Goal: Communication & Community: Connect with others

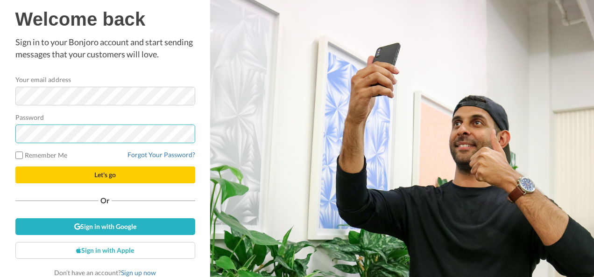
click at [15, 167] on button "Let's go" at bounding box center [105, 175] width 180 height 17
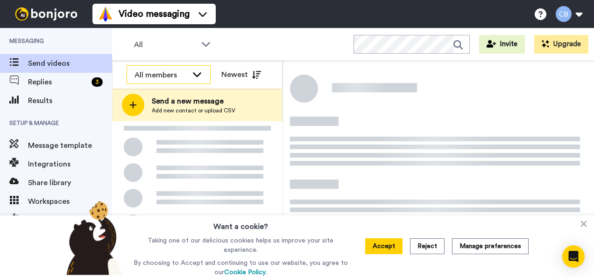
click at [161, 76] on div "All members" at bounding box center [160, 75] width 53 height 11
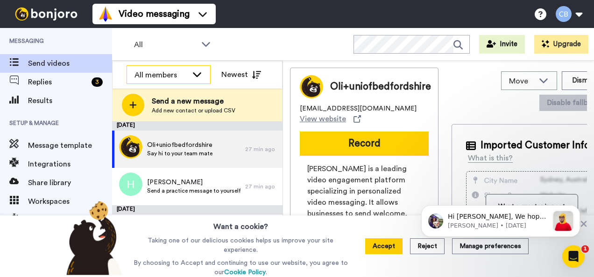
click at [189, 76] on div "All members" at bounding box center [168, 75] width 83 height 19
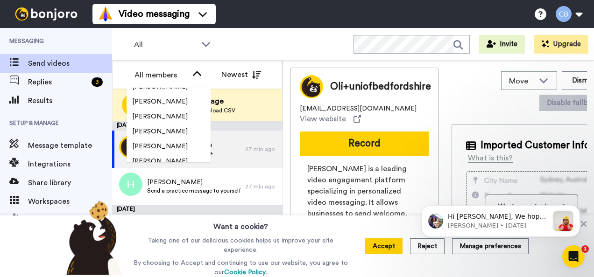
scroll to position [1434, 0]
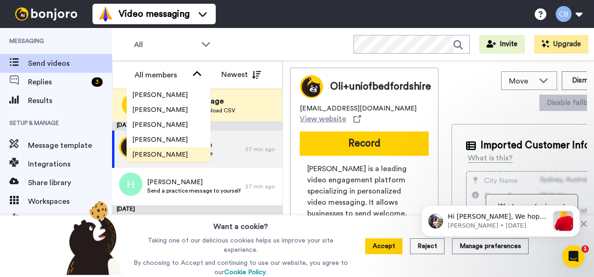
click at [158, 154] on span "[PERSON_NAME]" at bounding box center [159, 154] width 67 height 9
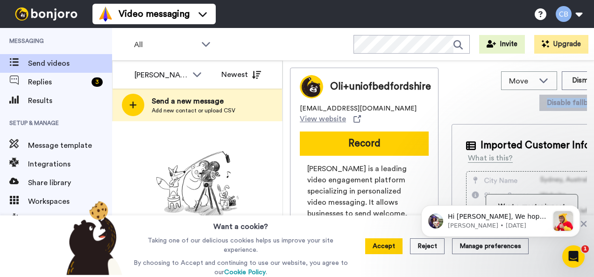
drag, startPoint x: 590, startPoint y: 91, endPoint x: 584, endPoint y: 100, distance: 10.5
click at [584, 100] on div "Move WORKSPACES View all Lead Conversion Healthcare 2025 Lead Conversion Task L…" at bounding box center [438, 166] width 311 height 211
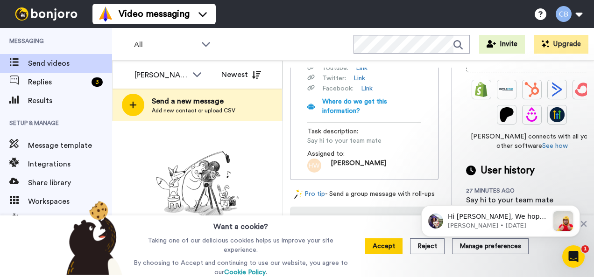
scroll to position [0, 0]
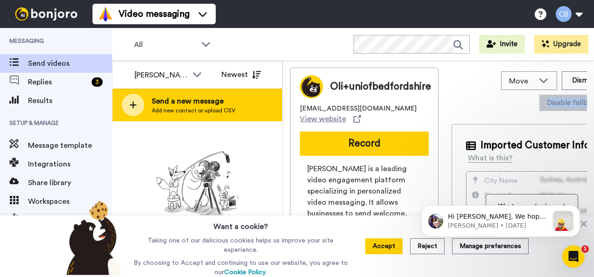
click at [133, 101] on icon at bounding box center [132, 105] width 7 height 8
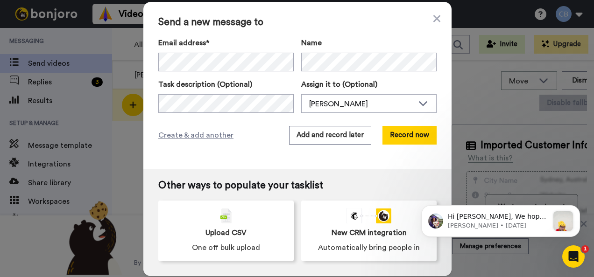
click at [438, 20] on div "Send a new message to Email address* Aktham Mudawi <mudawiaktham5@gmail.com> Al…" at bounding box center [297, 85] width 308 height 167
click at [433, 22] on icon at bounding box center [436, 18] width 7 height 11
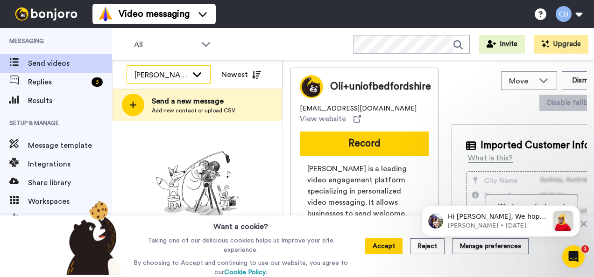
click at [189, 79] on div "[PERSON_NAME]" at bounding box center [168, 75] width 83 height 19
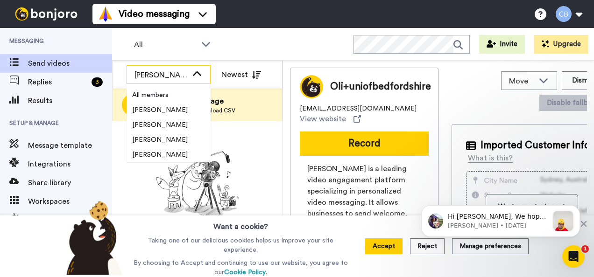
click at [189, 79] on div "[PERSON_NAME]" at bounding box center [168, 75] width 83 height 19
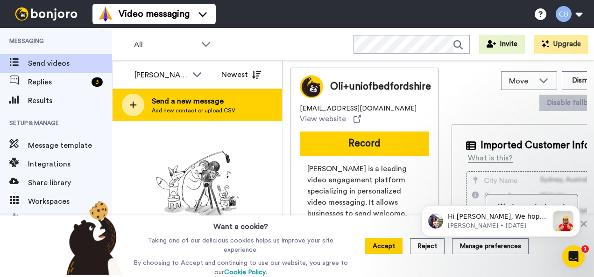
click at [137, 112] on div at bounding box center [133, 105] width 22 height 22
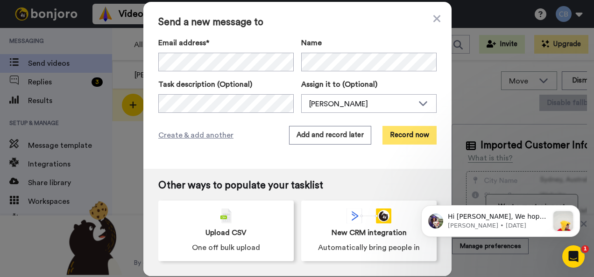
click at [400, 133] on button "Record now" at bounding box center [409, 135] width 54 height 19
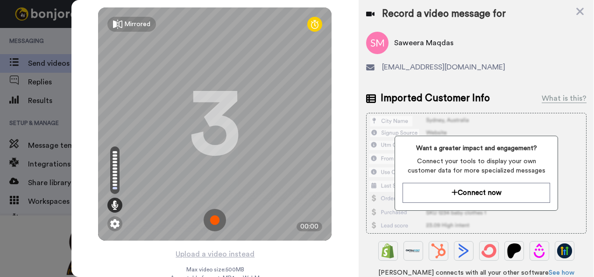
scroll to position [21, 0]
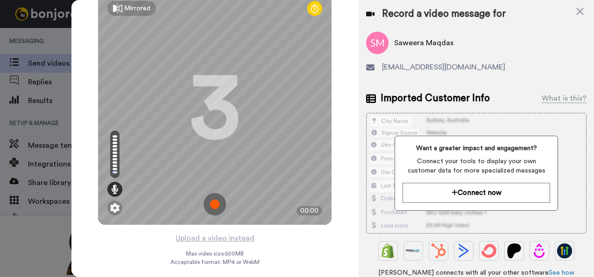
click at [212, 198] on img at bounding box center [214, 204] width 22 height 22
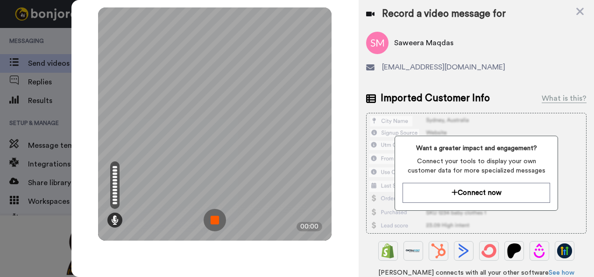
scroll to position [0, 0]
click at [213, 221] on img at bounding box center [214, 220] width 22 height 22
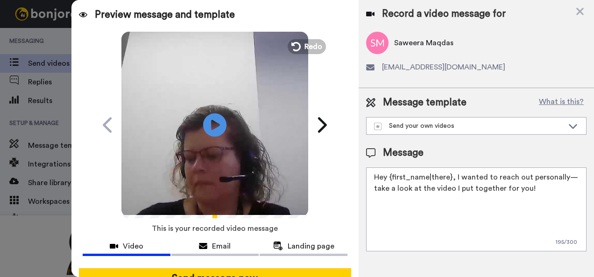
scroll to position [75, 0]
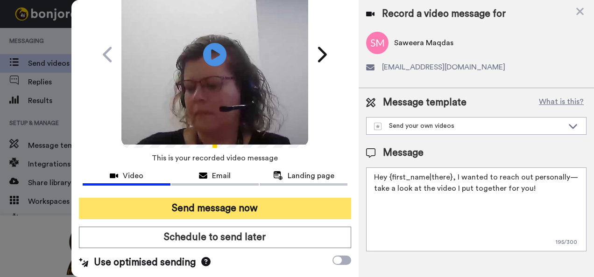
click at [189, 204] on button "Send message now" at bounding box center [215, 208] width 273 height 21
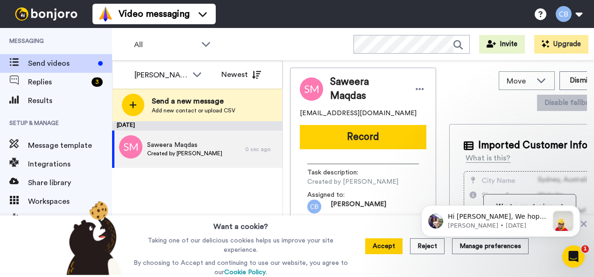
scroll to position [0, 0]
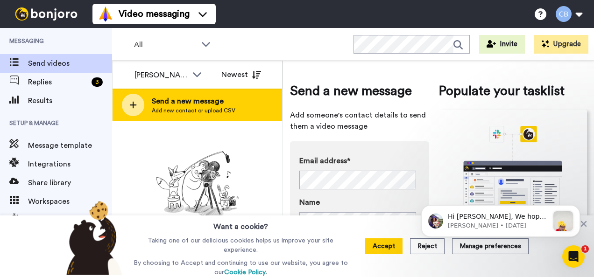
click at [133, 105] on icon at bounding box center [133, 105] width 7 height 7
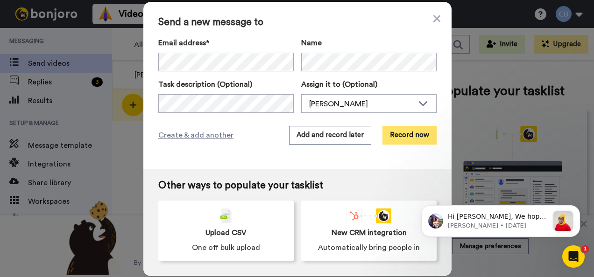
click at [401, 139] on button "Record now" at bounding box center [409, 135] width 54 height 19
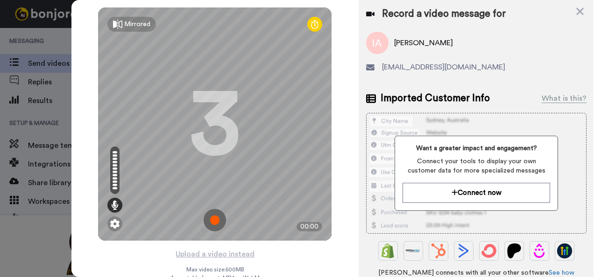
click at [211, 211] on img at bounding box center [214, 220] width 22 height 22
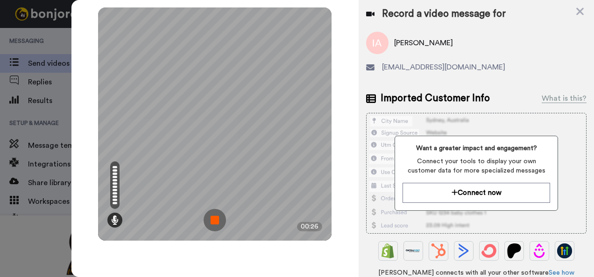
click at [215, 221] on img at bounding box center [214, 220] width 22 height 22
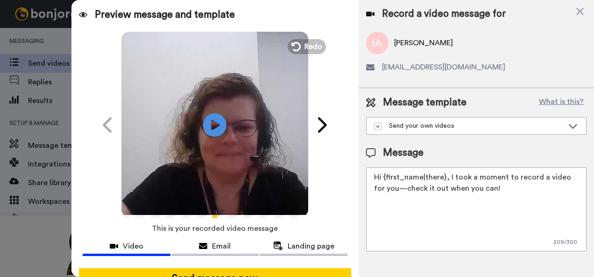
scroll to position [75, 0]
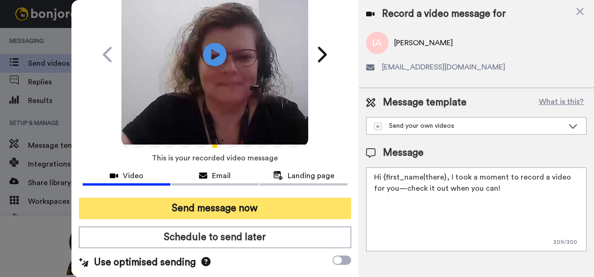
click at [201, 207] on button "Send message now" at bounding box center [215, 208] width 273 height 21
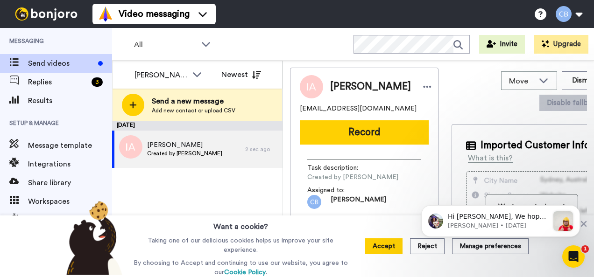
scroll to position [0, 0]
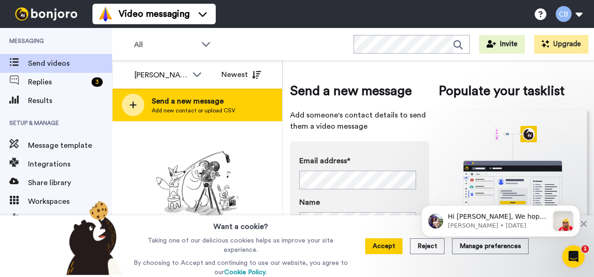
click at [134, 102] on icon at bounding box center [132, 105] width 7 height 8
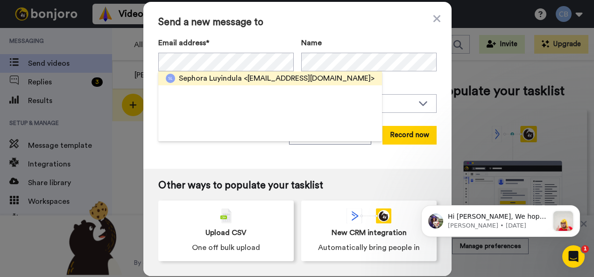
click at [261, 80] on span "<Sephoraluyindula@yahoo.com>" at bounding box center [309, 78] width 131 height 11
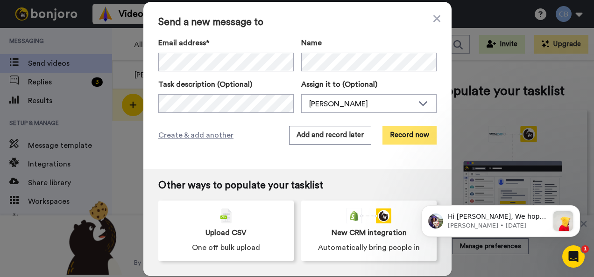
click at [407, 134] on button "Record now" at bounding box center [409, 135] width 54 height 19
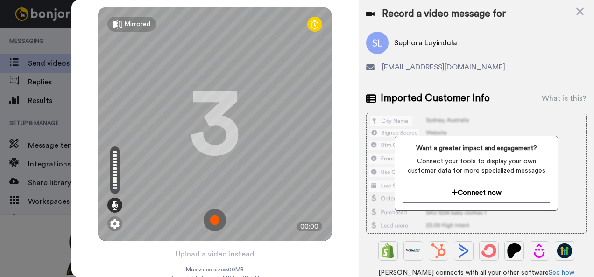
click at [213, 222] on img at bounding box center [214, 220] width 22 height 22
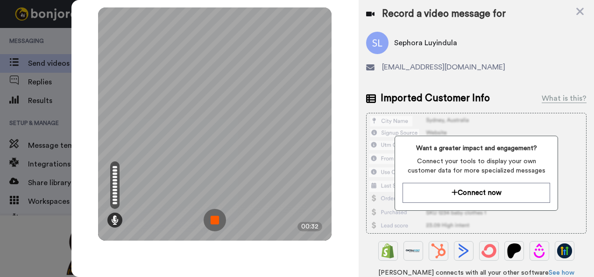
click at [213, 222] on img at bounding box center [214, 220] width 22 height 22
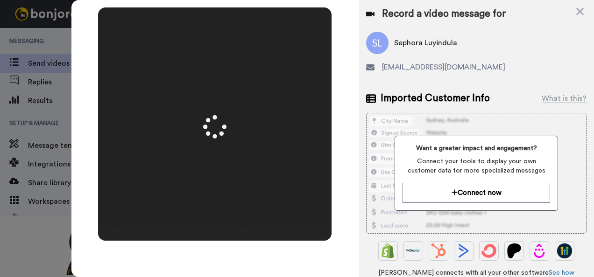
click at [213, 222] on video at bounding box center [214, 123] width 467 height 233
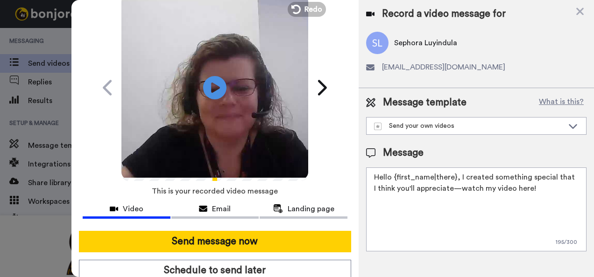
scroll to position [75, 0]
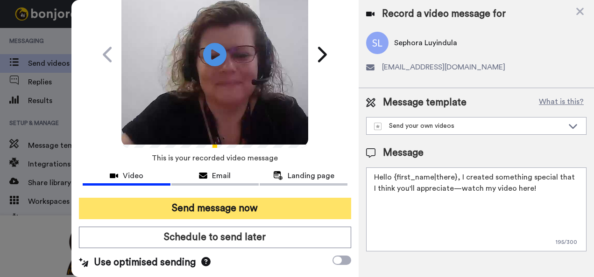
click at [201, 201] on button "Send message now" at bounding box center [215, 208] width 273 height 21
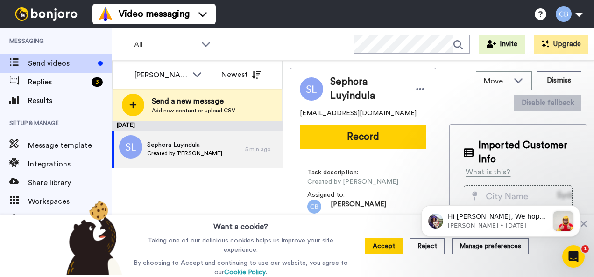
scroll to position [0, 0]
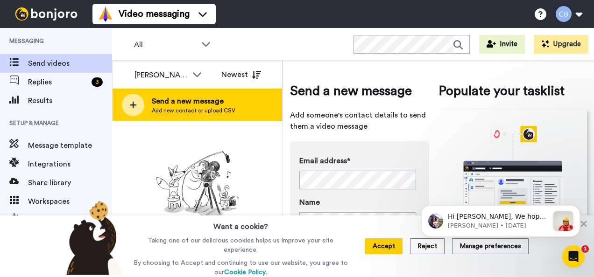
click at [145, 107] on div "Send a new message Add new contact or upload CSV" at bounding box center [196, 105] width 169 height 33
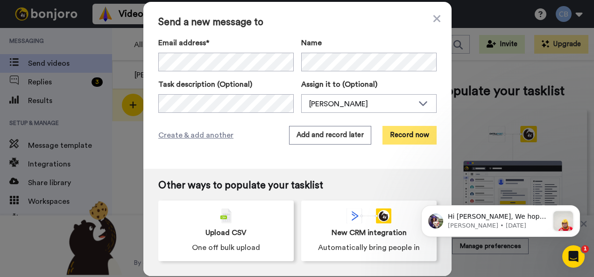
click at [395, 131] on button "Record now" at bounding box center [409, 135] width 54 height 19
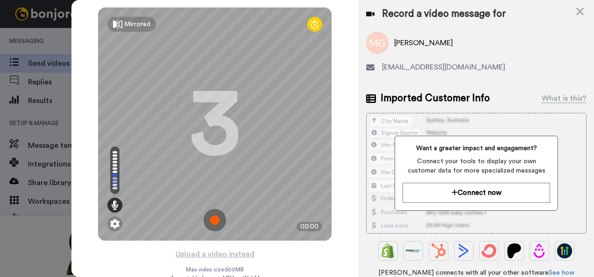
click at [212, 221] on img at bounding box center [214, 220] width 22 height 22
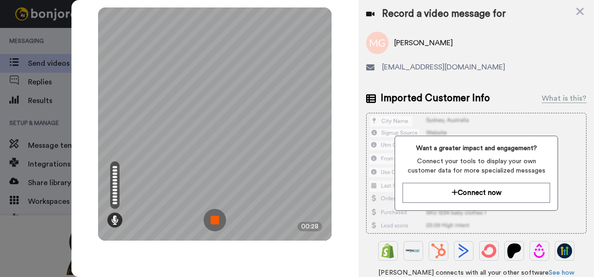
click at [217, 220] on img at bounding box center [214, 220] width 22 height 22
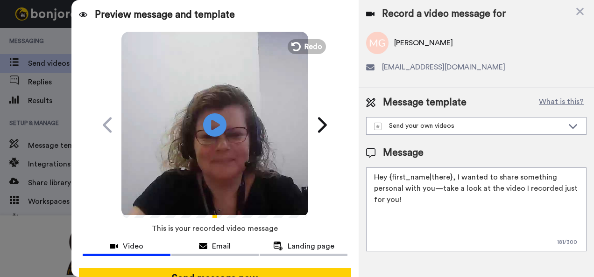
scroll to position [75, 0]
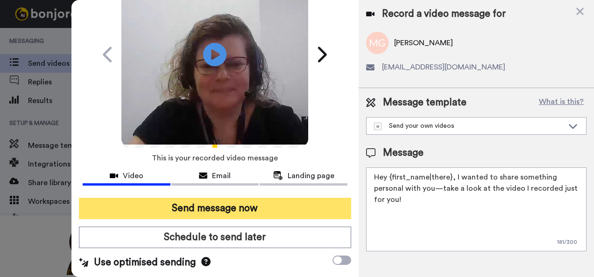
click at [199, 210] on button "Send message now" at bounding box center [215, 208] width 273 height 21
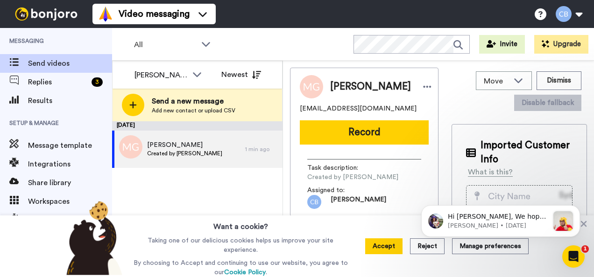
scroll to position [0, 0]
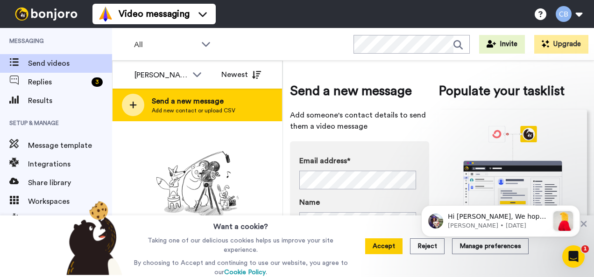
click at [135, 103] on icon at bounding box center [132, 105] width 7 height 8
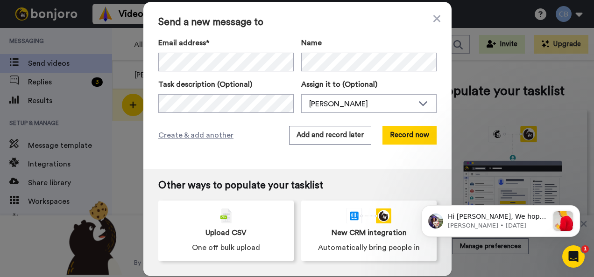
click at [246, 52] on div "Email address* [PERSON_NAME] <[EMAIL_ADDRESS][DOMAIN_NAME]> [PERSON_NAME] <[EMA…" at bounding box center [225, 54] width 135 height 34
click at [402, 139] on button "Record now" at bounding box center [409, 135] width 54 height 19
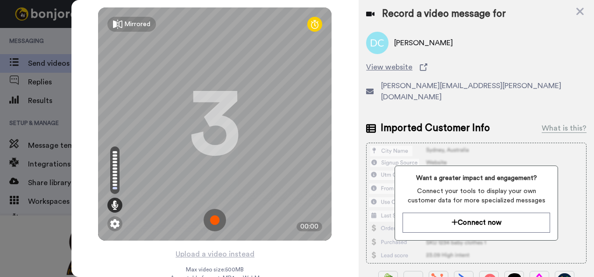
click at [213, 211] on img at bounding box center [214, 220] width 22 height 22
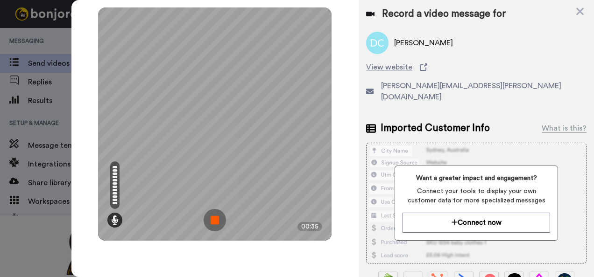
click at [216, 216] on img at bounding box center [214, 220] width 22 height 22
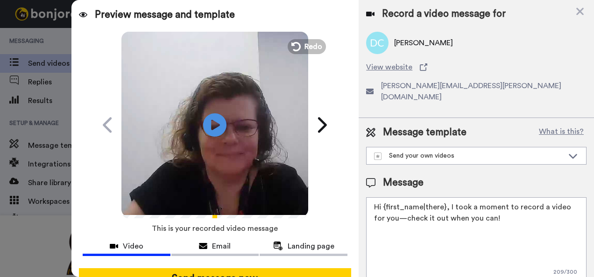
scroll to position [75, 0]
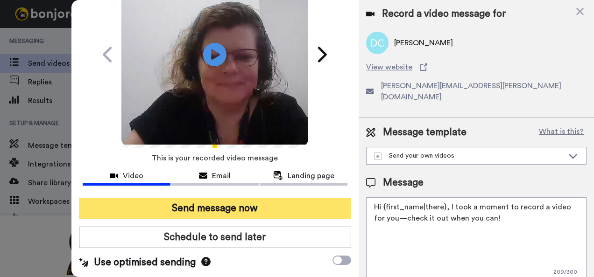
click at [202, 203] on button "Send message now" at bounding box center [215, 208] width 273 height 21
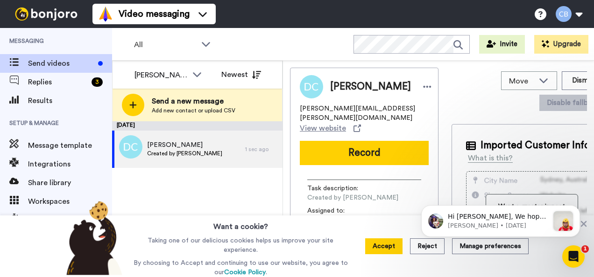
scroll to position [0, 0]
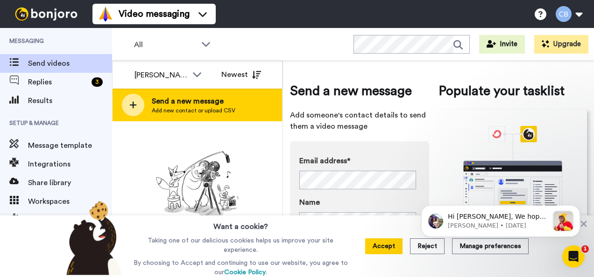
click at [136, 105] on div at bounding box center [133, 105] width 22 height 22
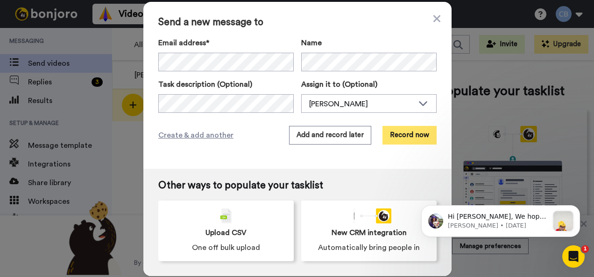
click at [396, 135] on button "Record now" at bounding box center [409, 135] width 54 height 19
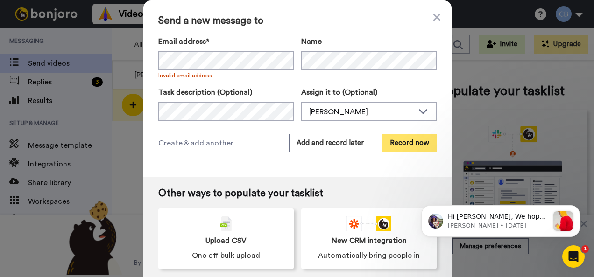
click at [400, 146] on button "Record now" at bounding box center [409, 143] width 54 height 19
click at [393, 147] on button "Record now" at bounding box center [409, 143] width 54 height 19
click at [401, 143] on button "Record now" at bounding box center [409, 143] width 54 height 19
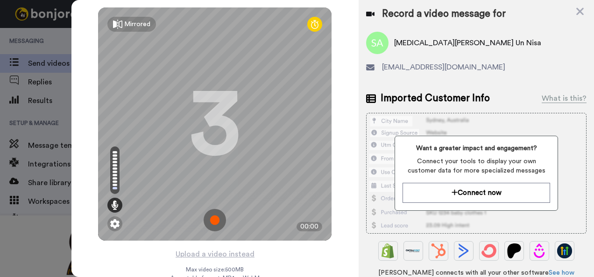
click at [209, 220] on img at bounding box center [214, 220] width 22 height 22
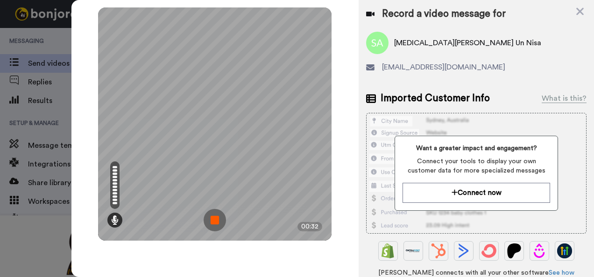
click at [214, 215] on img at bounding box center [214, 220] width 22 height 22
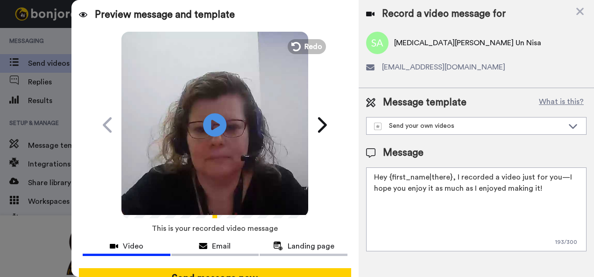
scroll to position [75, 0]
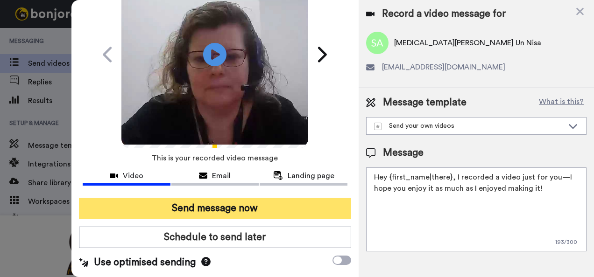
click at [226, 201] on button "Send message now" at bounding box center [215, 208] width 273 height 21
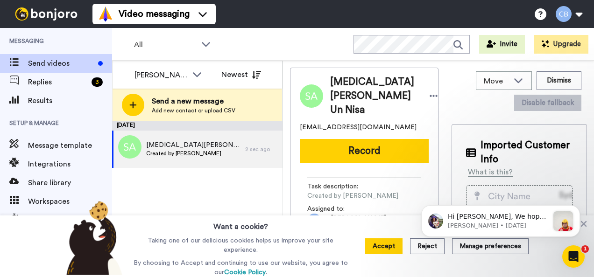
scroll to position [0, 0]
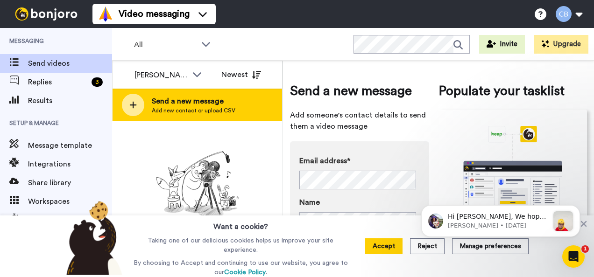
click at [135, 109] on div at bounding box center [133, 105] width 22 height 22
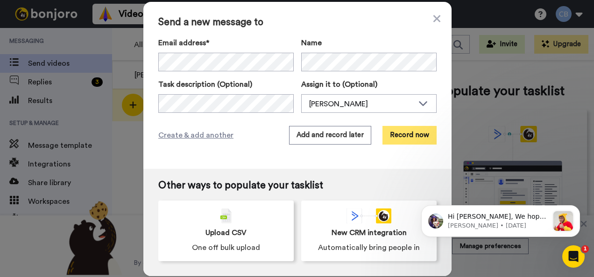
click at [402, 135] on button "Record now" at bounding box center [409, 135] width 54 height 19
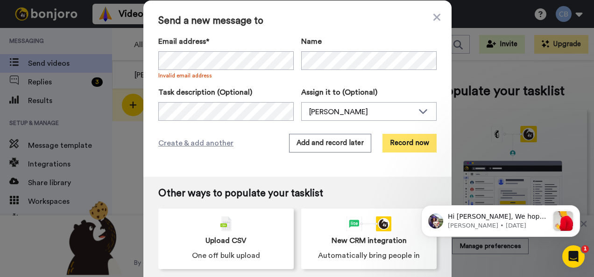
click at [391, 149] on button "Record now" at bounding box center [409, 143] width 54 height 19
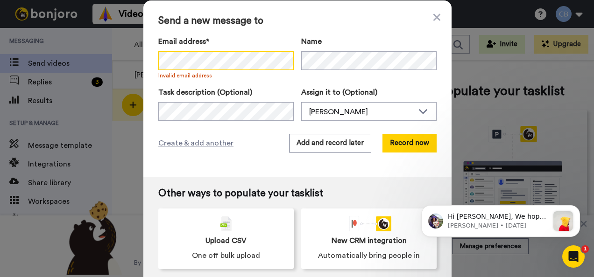
click at [146, 65] on div "Send a new message to Email address* No search result for ‘ [EMAIL_ADDRESS][DOM…" at bounding box center [297, 88] width 308 height 176
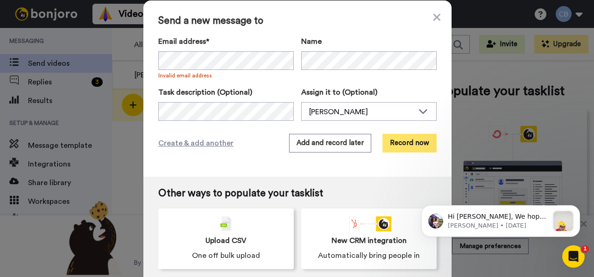
click at [398, 141] on button "Record now" at bounding box center [409, 143] width 54 height 19
click at [410, 137] on button "Record now" at bounding box center [409, 143] width 54 height 19
click at [404, 149] on button "Record now" at bounding box center [409, 143] width 54 height 19
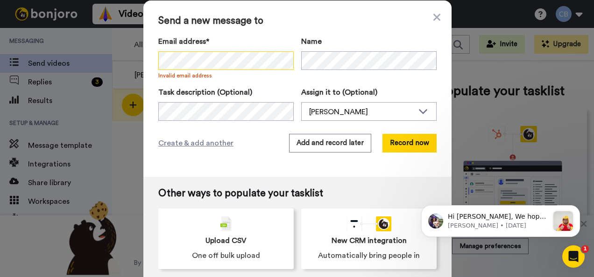
click at [146, 61] on div "Send a new message to Email address* No search result for ‘ [EMAIL_ADDRESS][DOM…" at bounding box center [297, 88] width 308 height 176
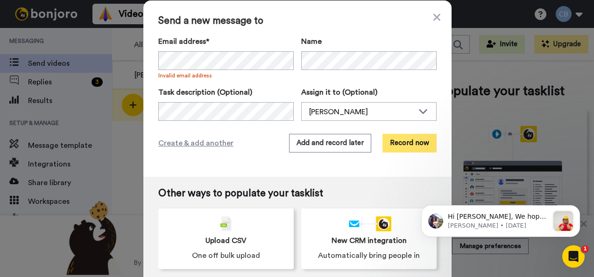
click at [396, 140] on button "Record now" at bounding box center [409, 143] width 54 height 19
